Goal: Navigation & Orientation: Understand site structure

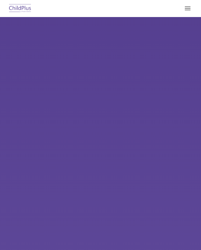
type input ""
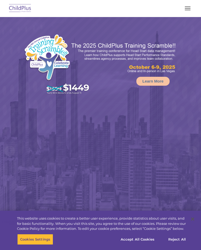
select select "MEDIUM"
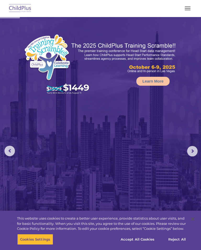
click at [188, 10] on button "button" at bounding box center [187, 8] width 11 height 8
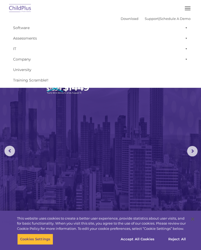
click at [128, 131] on img at bounding box center [100, 149] width 201 height 265
click at [186, 7] on span "button" at bounding box center [188, 7] width 6 height 1
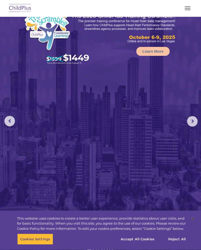
scroll to position [9, 0]
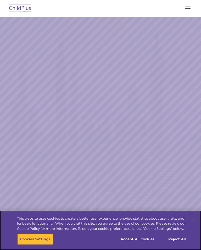
select select "MEDIUM"
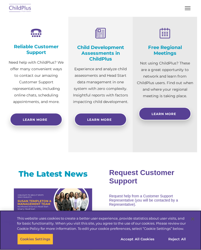
scroll to position [292, 0]
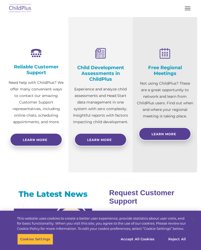
click at [189, 3] on div at bounding box center [100, 8] width 180 height 13
click at [187, 10] on button "button" at bounding box center [187, 8] width 11 height 8
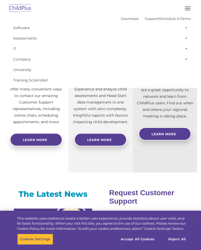
click at [23, 29] on link "Software" at bounding box center [100, 28] width 180 height 10
click at [17, 10] on img at bounding box center [20, 8] width 25 height 12
click at [24, 5] on img at bounding box center [20, 8] width 25 height 12
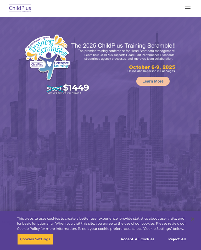
select select "MEDIUM"
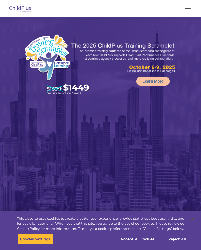
click at [185, 12] on button "button" at bounding box center [187, 8] width 11 height 8
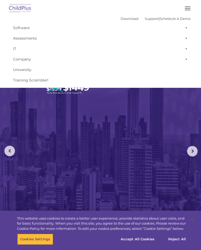
click at [184, 29] on span at bounding box center [185, 28] width 5 height 10
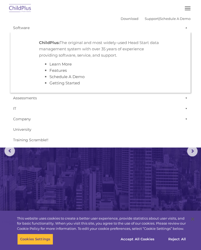
click at [186, 30] on span at bounding box center [185, 28] width 5 height 10
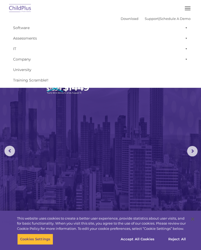
click at [187, 38] on span at bounding box center [185, 38] width 5 height 10
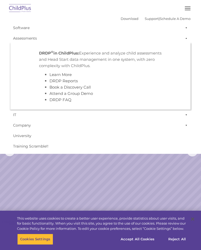
click at [187, 37] on span at bounding box center [185, 38] width 5 height 10
